Goal: Answer question/provide support: Share knowledge or assist other users

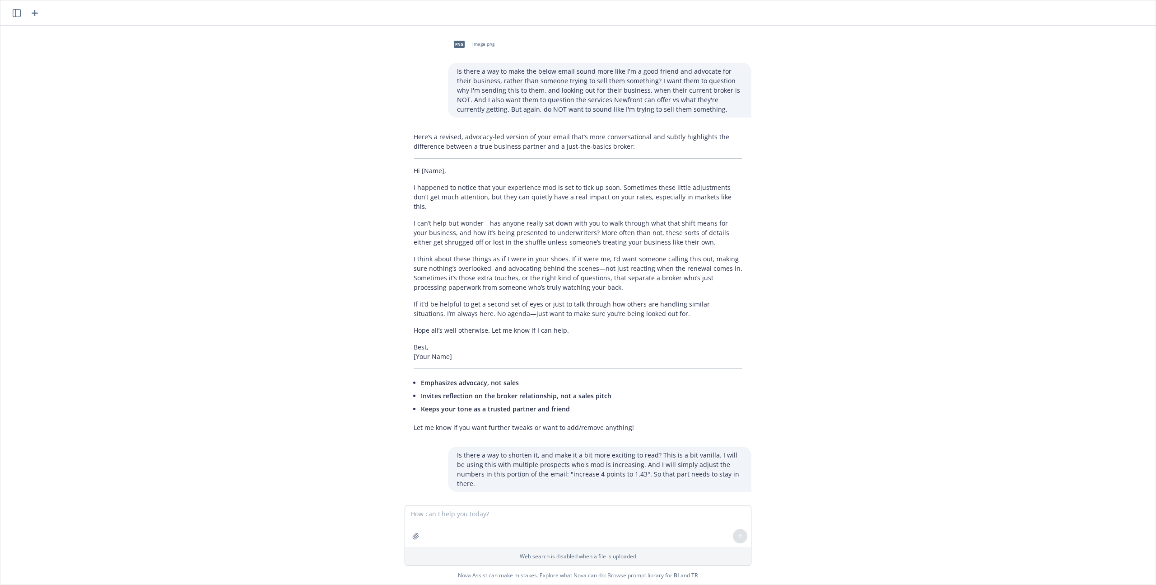
scroll to position [1221, 0]
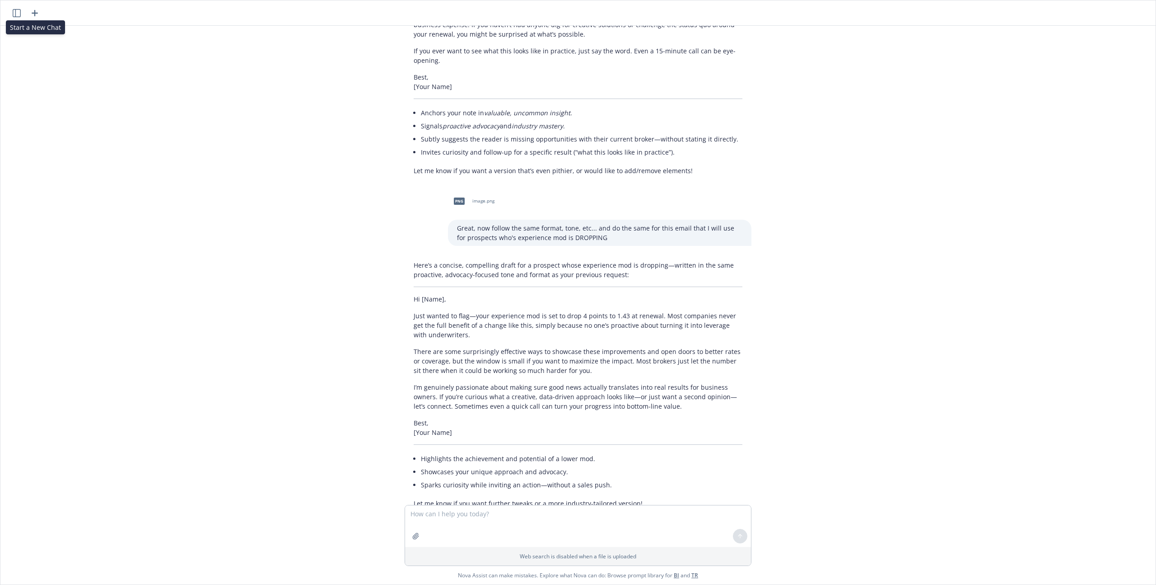
click at [37, 11] on icon "button" at bounding box center [34, 13] width 11 height 11
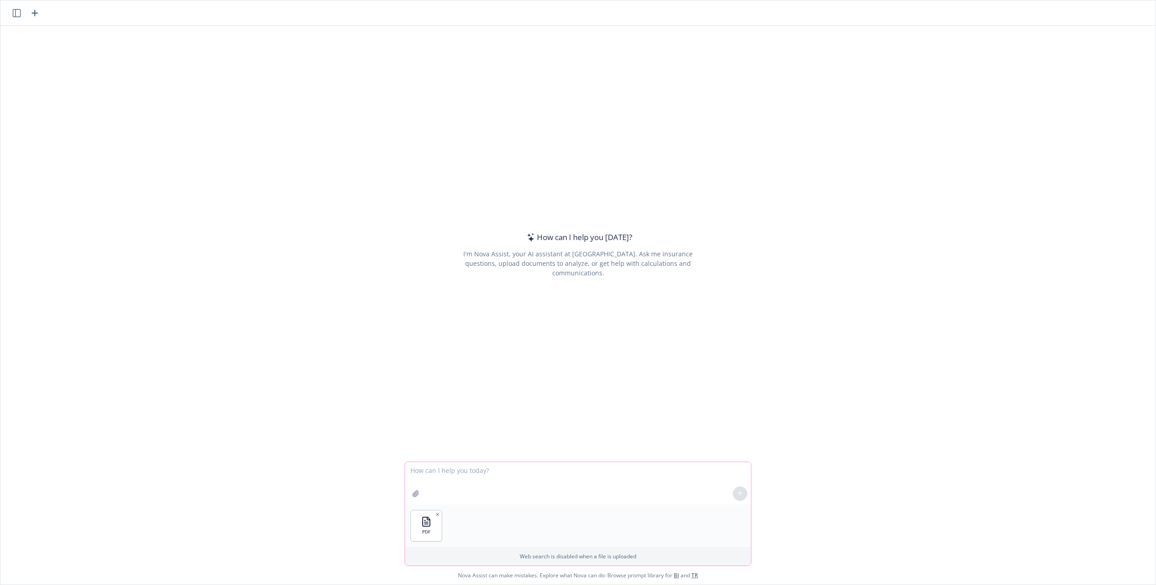
click at [434, 477] on textarea at bounding box center [578, 483] width 346 height 42
click at [549, 473] on textarea "Compare the "Entertainment"" at bounding box center [578, 483] width 346 height 42
paste textarea "Lorem Ipsumdol: SIT, AME, CON, ADI, ELI Sedd Eiusmodtempor: INC, UTL Etdolorem,…"
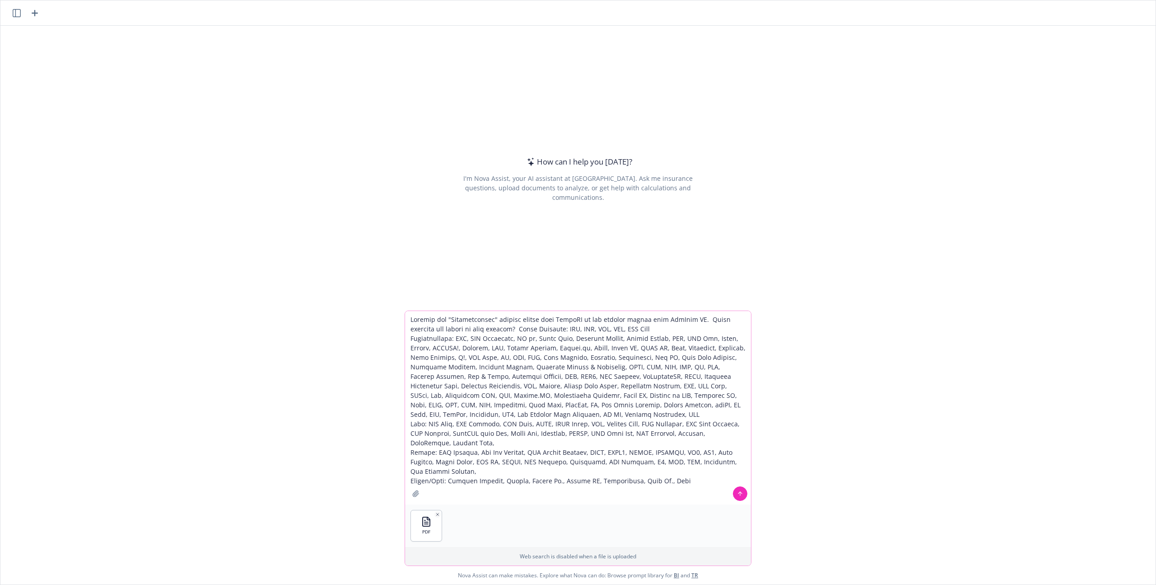
click at [519, 328] on textarea at bounding box center [578, 407] width 346 height 193
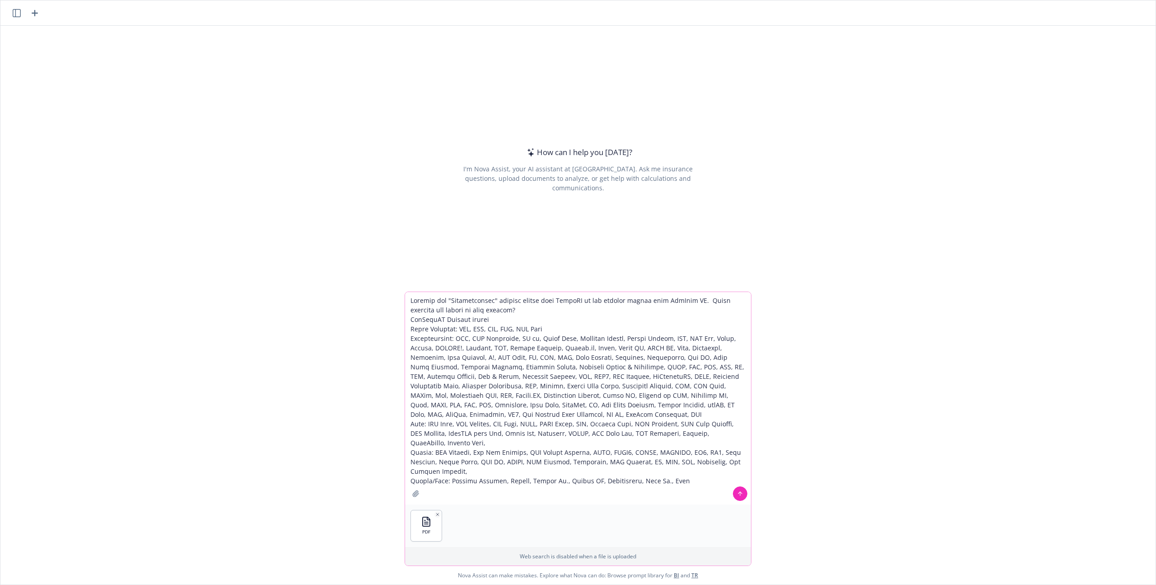
click at [553, 310] on textarea at bounding box center [578, 398] width 346 height 212
type textarea "Loremip dol "Sitametconsec" adipisc elitse doei TempoRI ut lab etdolor magnaa e…"
click at [733, 493] on button at bounding box center [740, 493] width 14 height 14
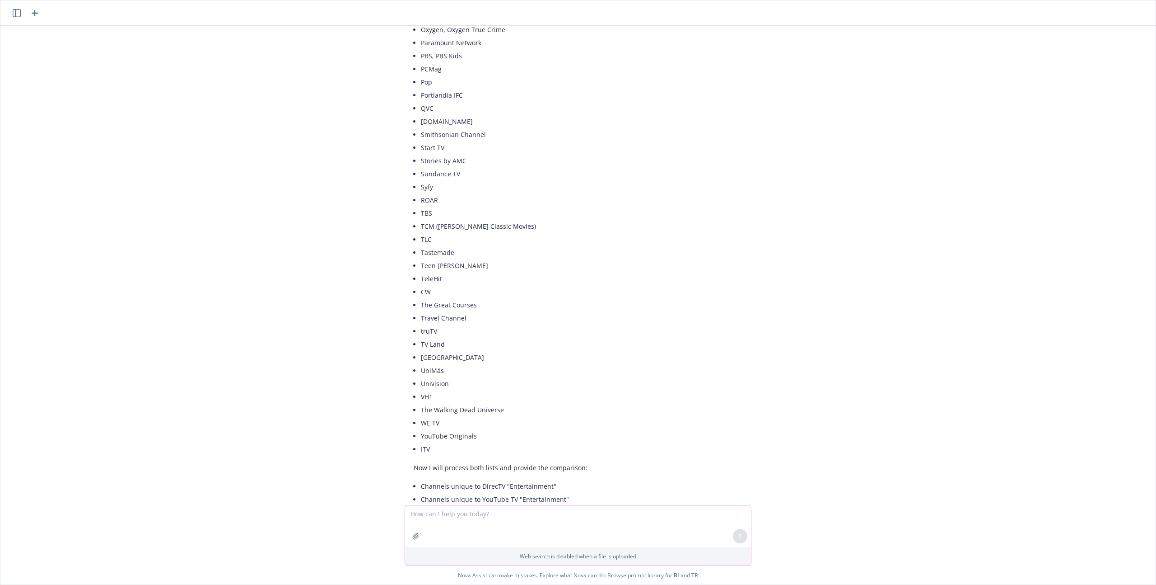
scroll to position [977, 0]
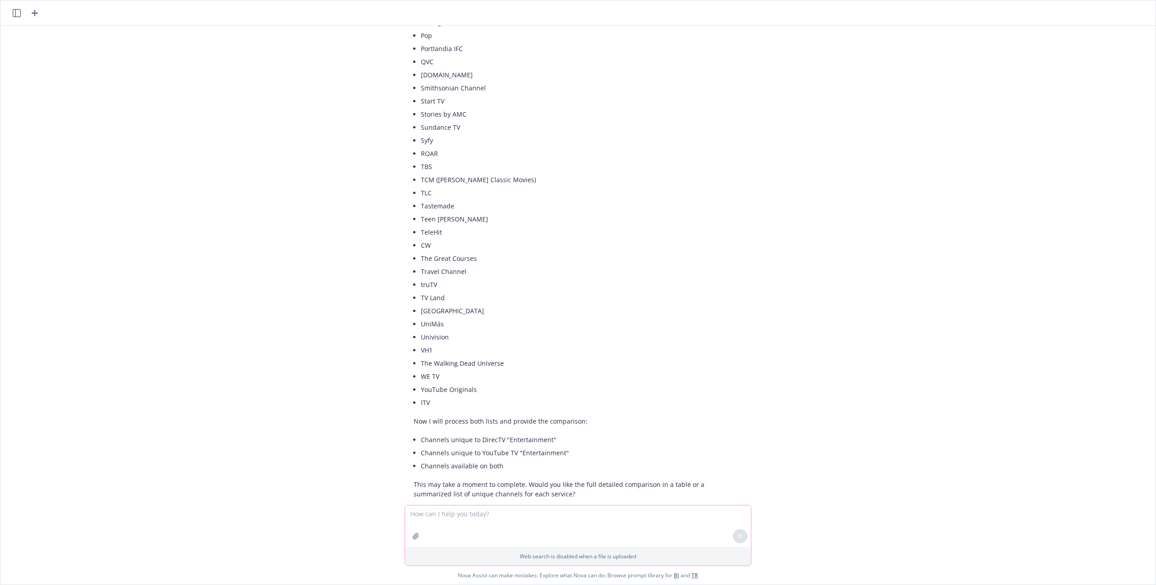
click at [603, 524] on textarea at bounding box center [578, 526] width 346 height 42
drag, startPoint x: 693, startPoint y: 464, endPoint x: 693, endPoint y: 485, distance: 20.8
click at [693, 485] on div "pdf DIRECTV-via-Internet-ACQ-Packages-Channel-Lineup (2).pdf Compare the "Enter…" at bounding box center [578, 265] width 1156 height 479
click at [689, 479] on p "This may take a moment to complete. Would you like the full detailed comparison…" at bounding box center [578, 488] width 329 height 19
drag, startPoint x: 691, startPoint y: 466, endPoint x: 522, endPoint y: 476, distance: 169.2
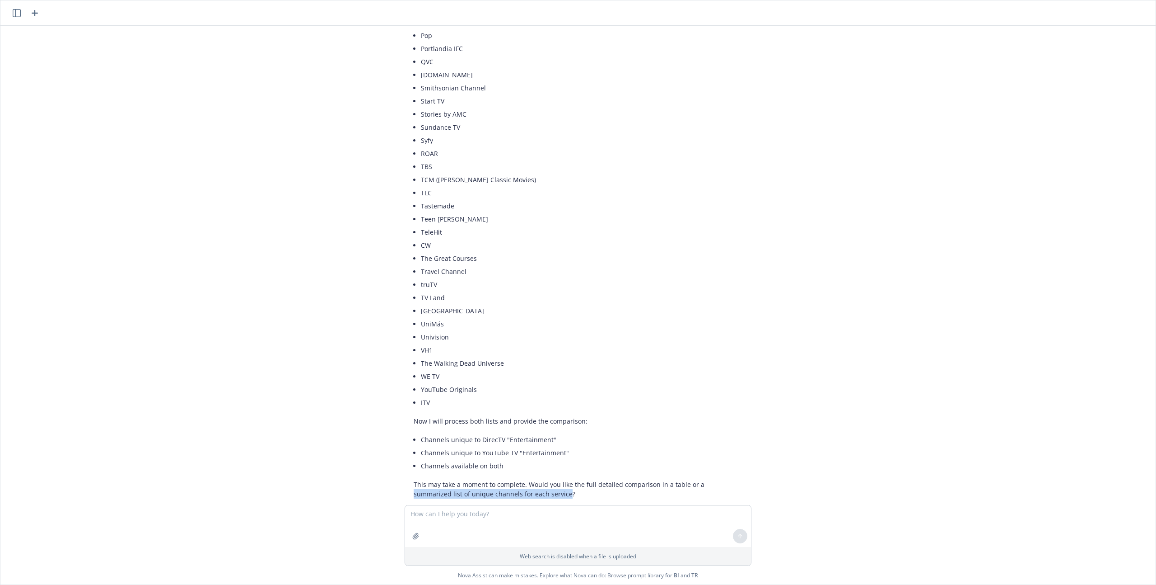
click at [522, 479] on p "This may take a moment to complete. Would you like the full detailed comparison…" at bounding box center [578, 488] width 329 height 19
copy p "summarized list of unique channels for each service"
click at [527, 535] on textarea at bounding box center [578, 526] width 346 height 42
paste textarea "summarized list of unique channels for each service"
type textarea "summarized list of unique channels for each service"
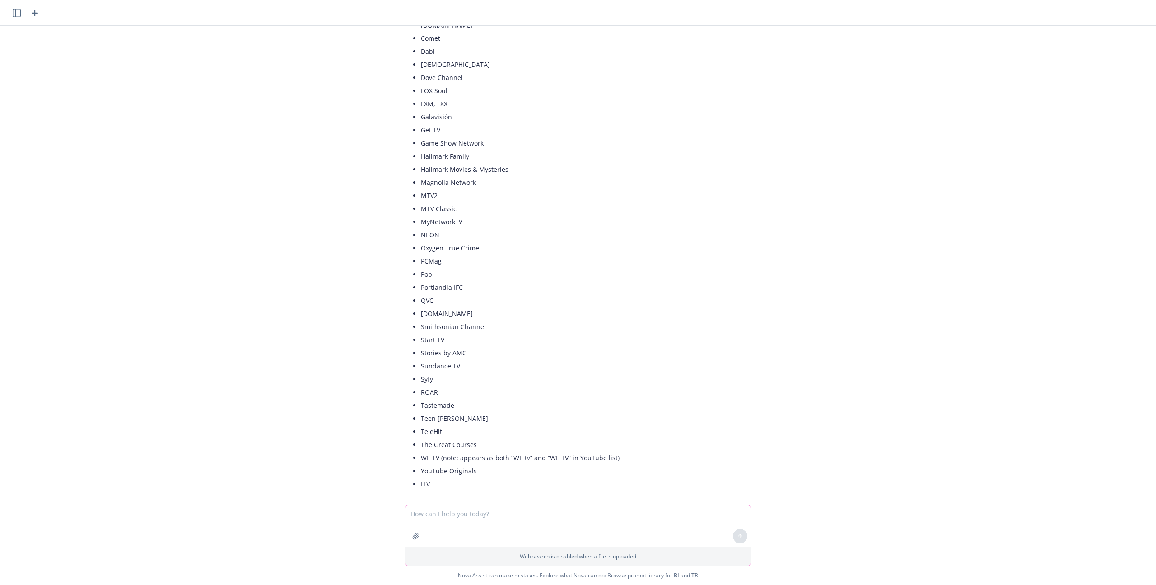
scroll to position [2372, 0]
